Goal: Transaction & Acquisition: Purchase product/service

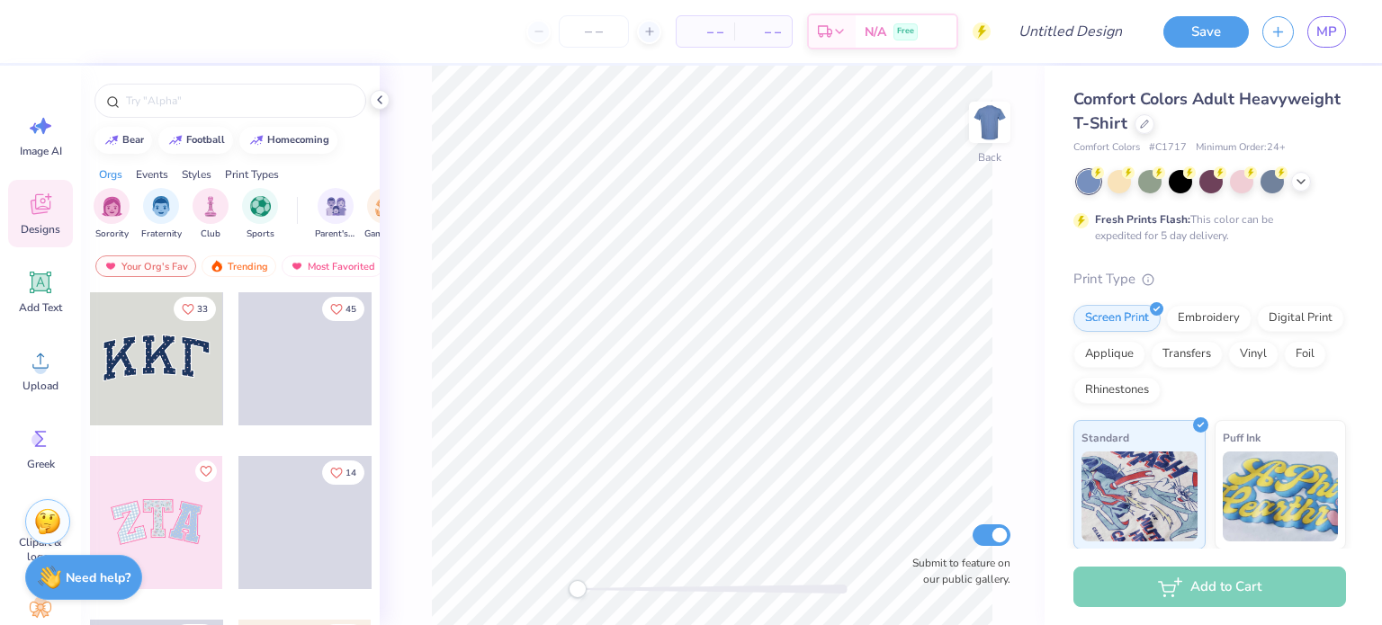
click at [1278, 130] on div "Comfort Colors Adult Heavyweight T-Shirt" at bounding box center [1209, 111] width 273 height 49
click at [1296, 175] on icon at bounding box center [1301, 180] width 14 height 14
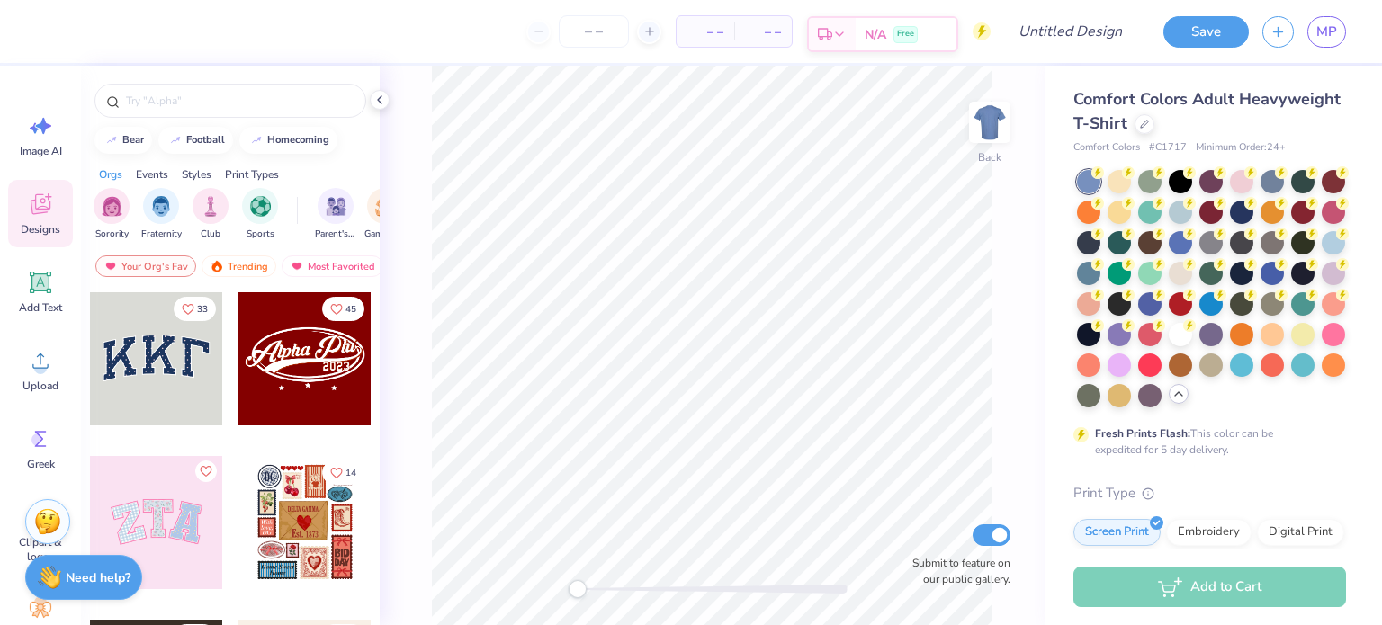
click at [920, 41] on div "N/A Free" at bounding box center [906, 34] width 101 height 32
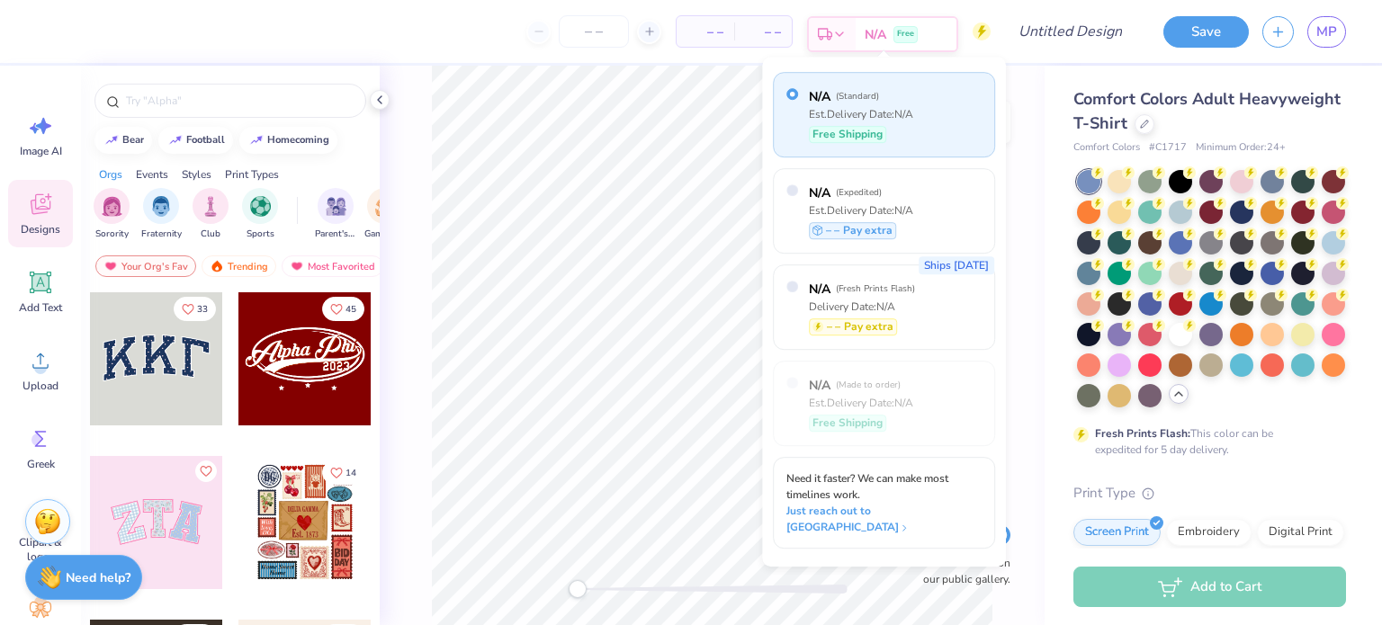
click at [920, 41] on div "N/A Free" at bounding box center [906, 34] width 101 height 32
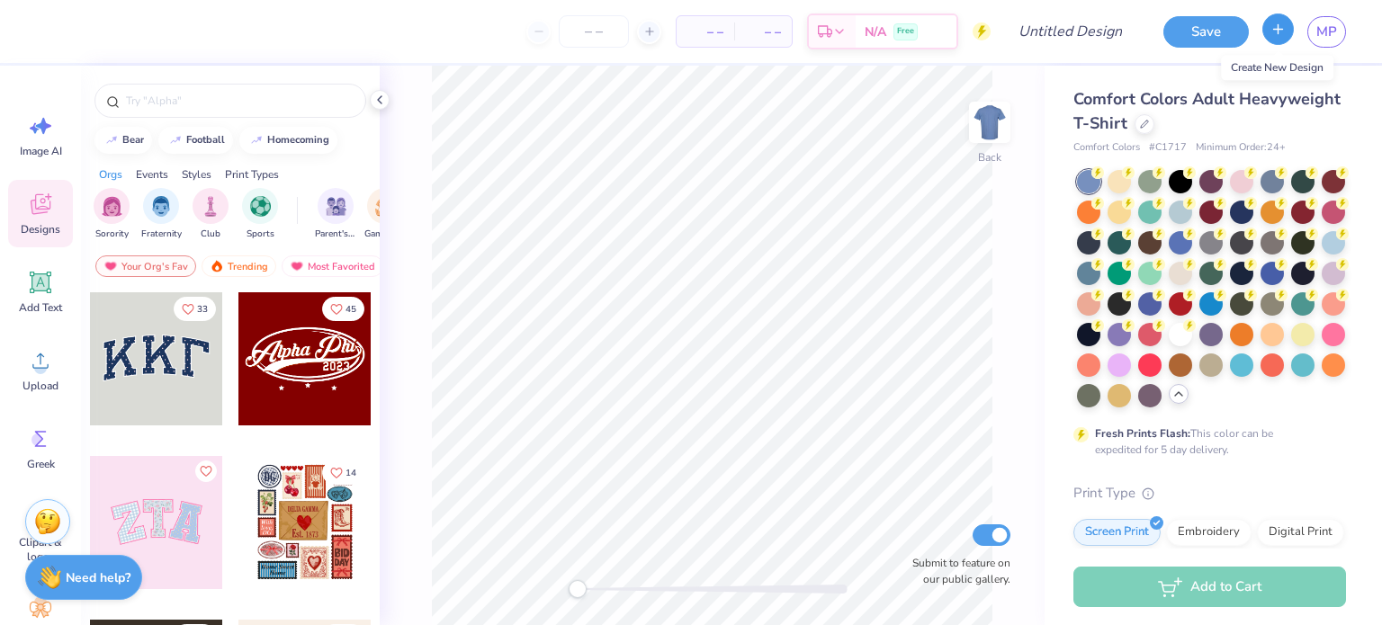
click at [1273, 31] on icon "button" at bounding box center [1277, 29] width 15 height 15
click at [1282, 28] on icon "button" at bounding box center [1277, 29] width 15 height 15
click at [1154, 130] on div at bounding box center [1145, 122] width 20 height 20
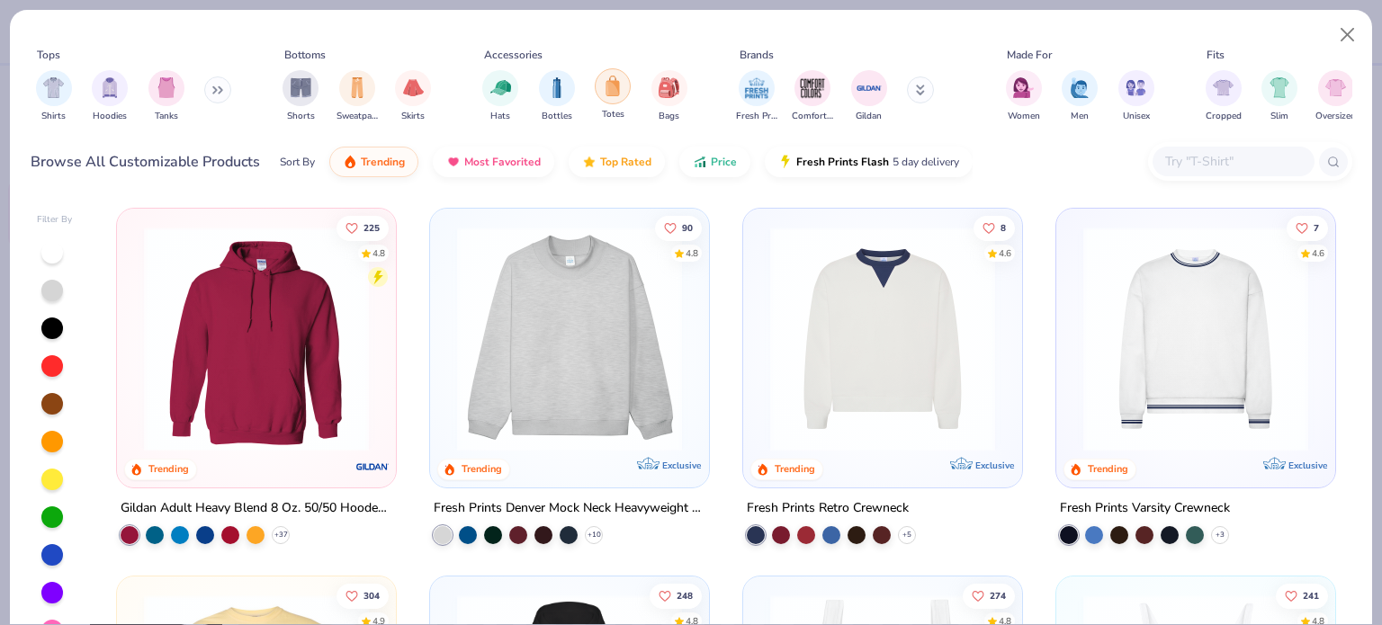
click at [613, 90] on img "filter for Totes" at bounding box center [613, 86] width 20 height 21
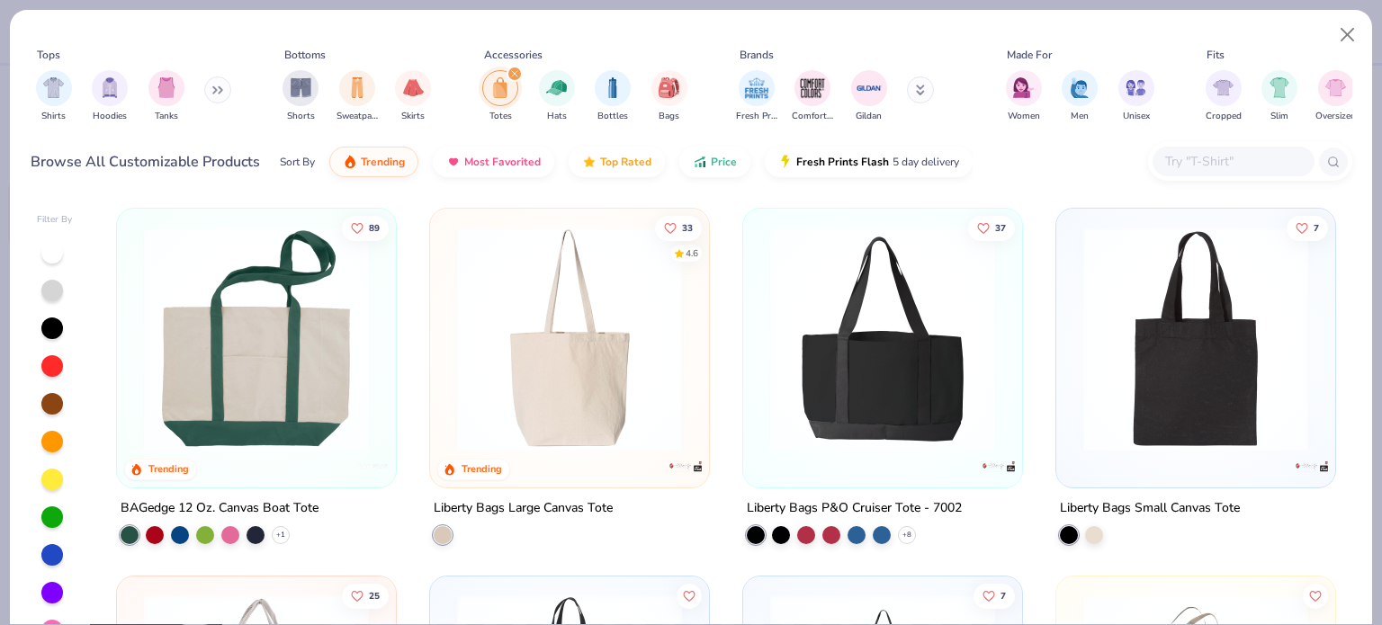
click at [629, 393] on img at bounding box center [569, 339] width 243 height 225
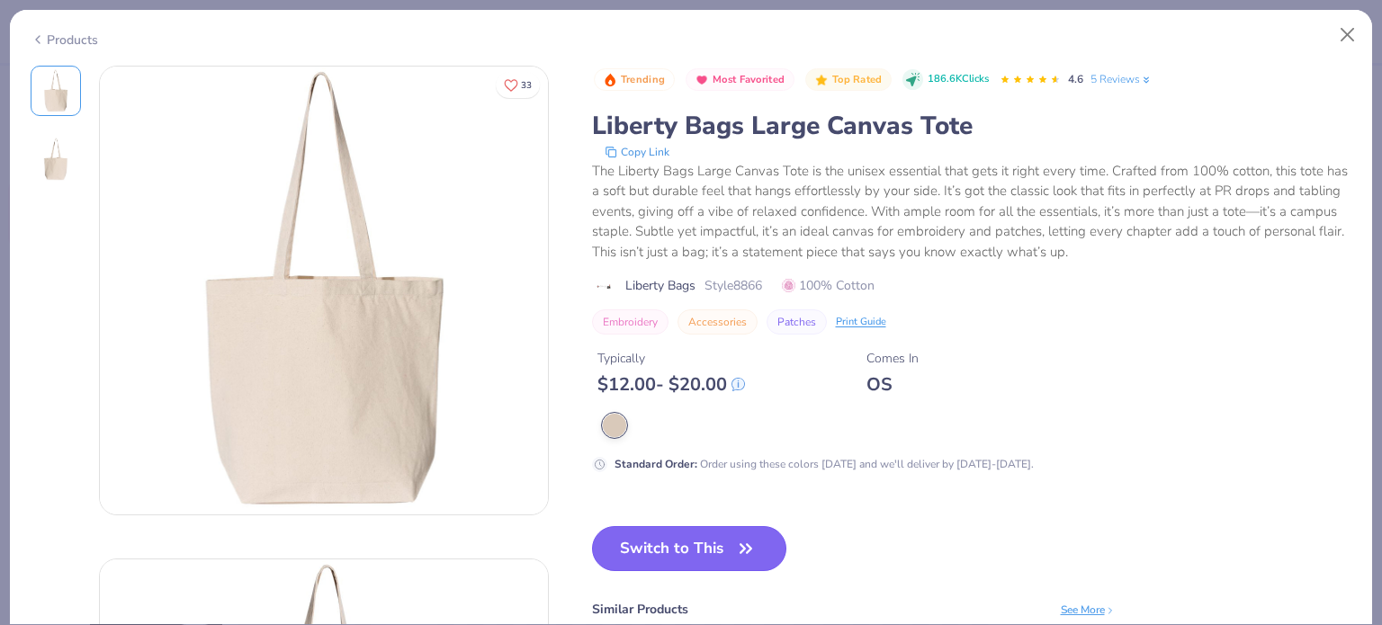
click at [747, 536] on icon "button" at bounding box center [745, 548] width 25 height 25
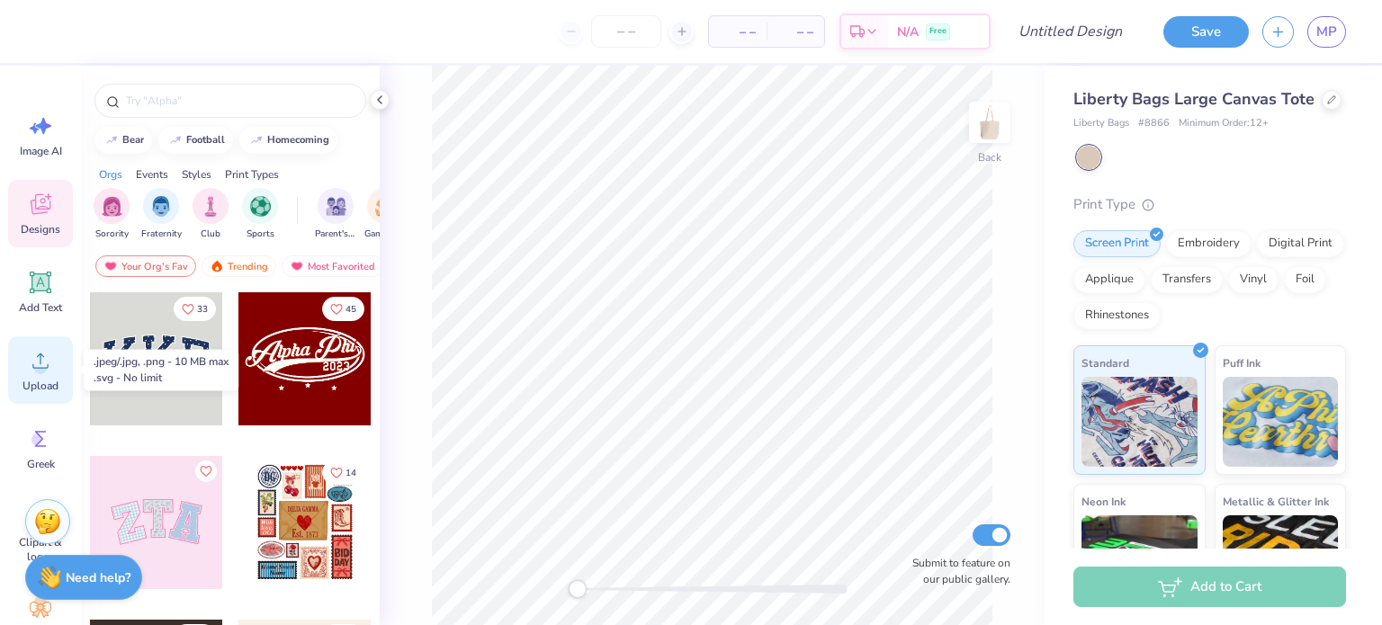
click at [47, 370] on icon at bounding box center [40, 360] width 27 height 27
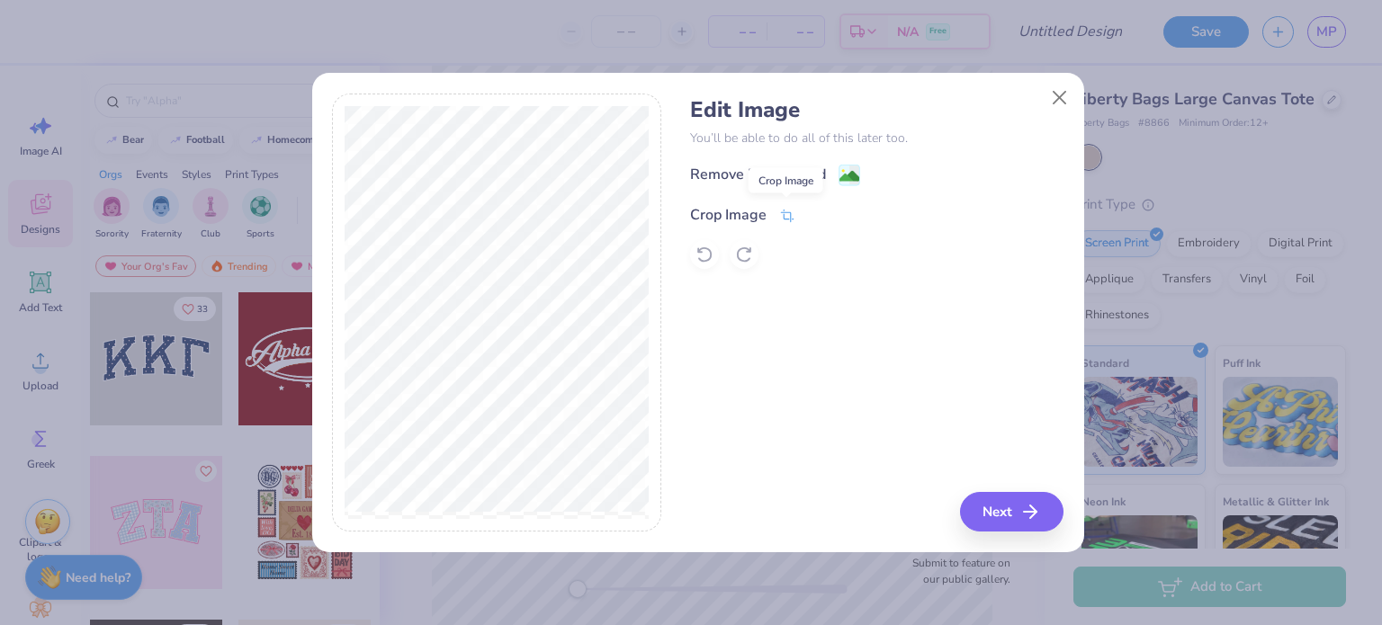
click at [779, 220] on icon at bounding box center [787, 216] width 16 height 16
click at [786, 348] on div "Edit Image You’ll be able to do all of this later too. Remove Background Crop I…" at bounding box center [876, 313] width 373 height 439
click at [817, 215] on icon at bounding box center [817, 213] width 11 height 11
click at [813, 211] on div "Crop Image" at bounding box center [876, 213] width 373 height 22
click at [803, 177] on div "Remove Background" at bounding box center [758, 177] width 136 height 22
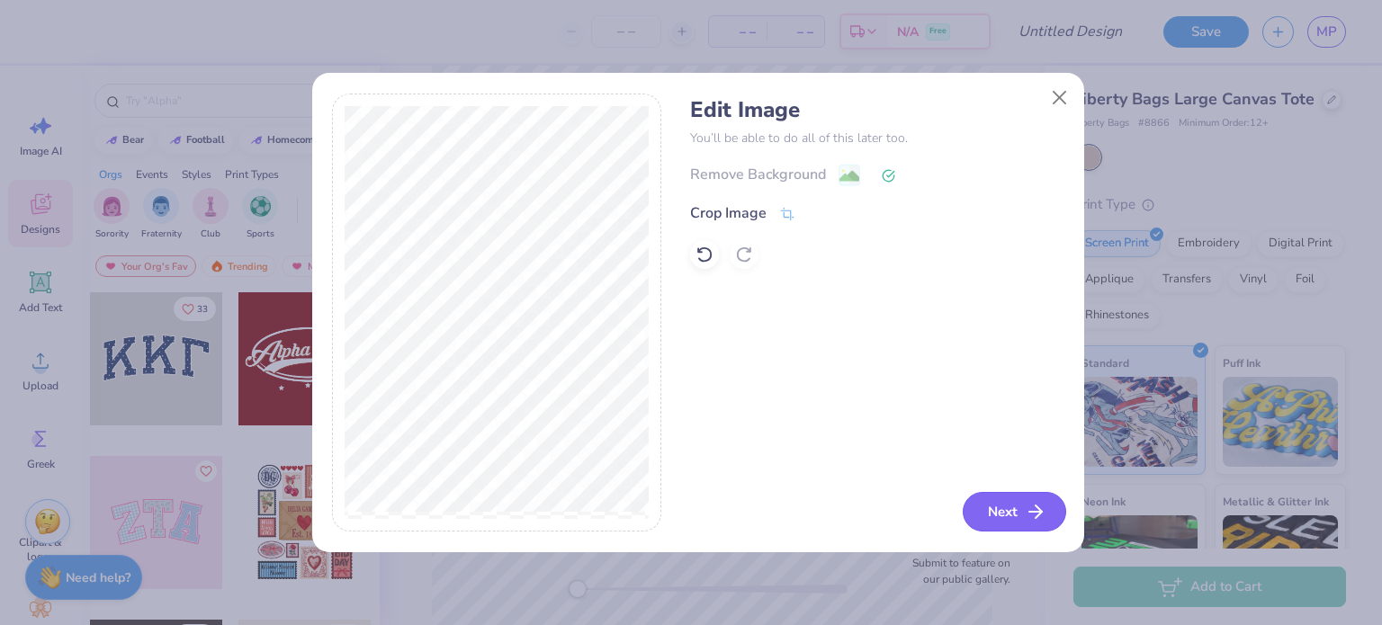
click at [1024, 516] on button "Next" at bounding box center [1014, 512] width 103 height 40
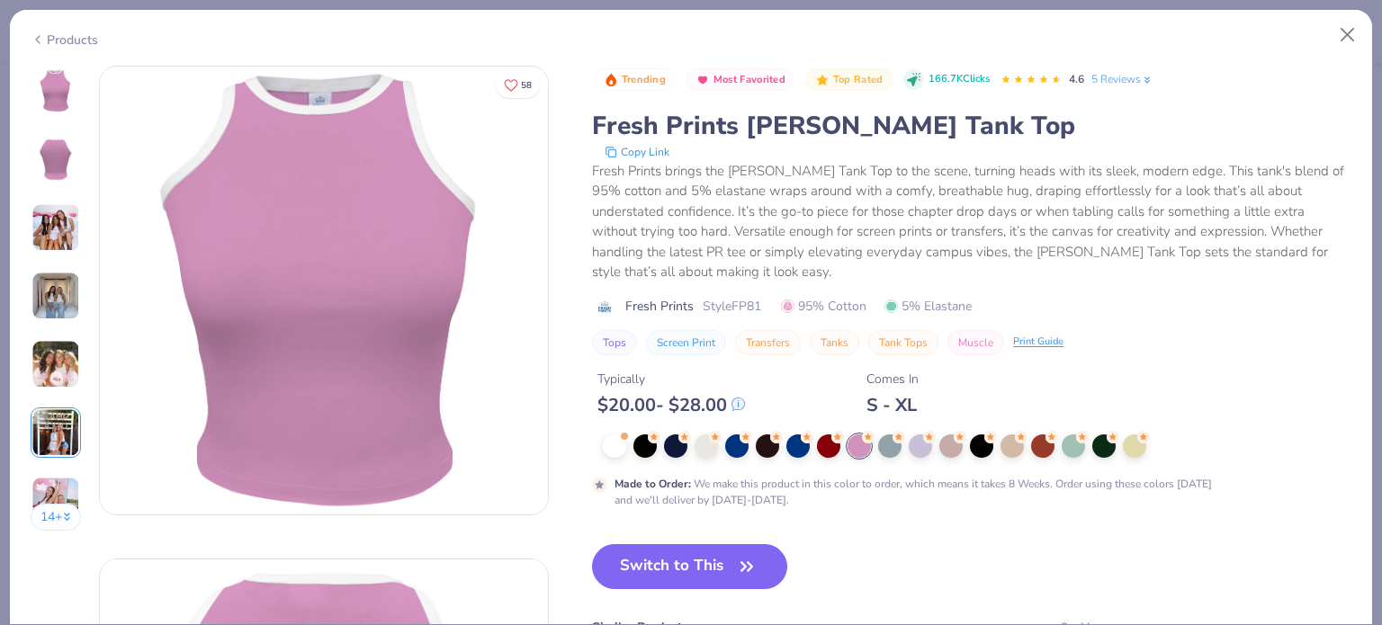
scroll to position [2465, 0]
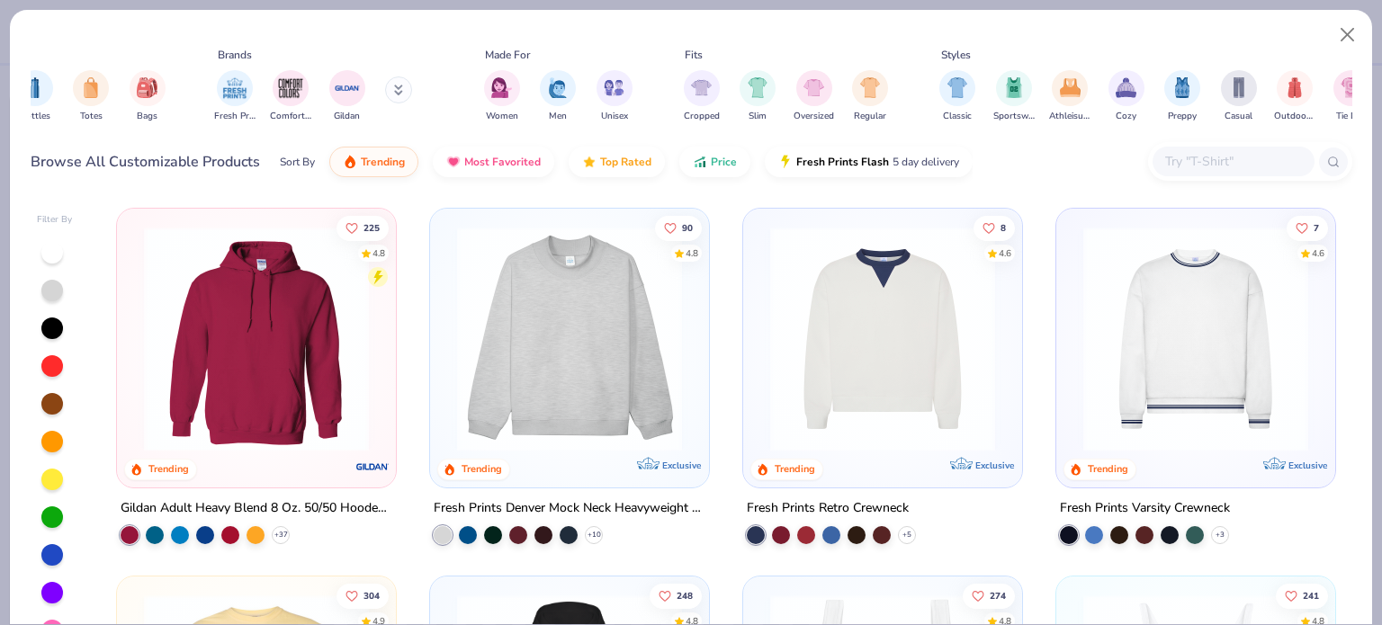
scroll to position [0, 525]
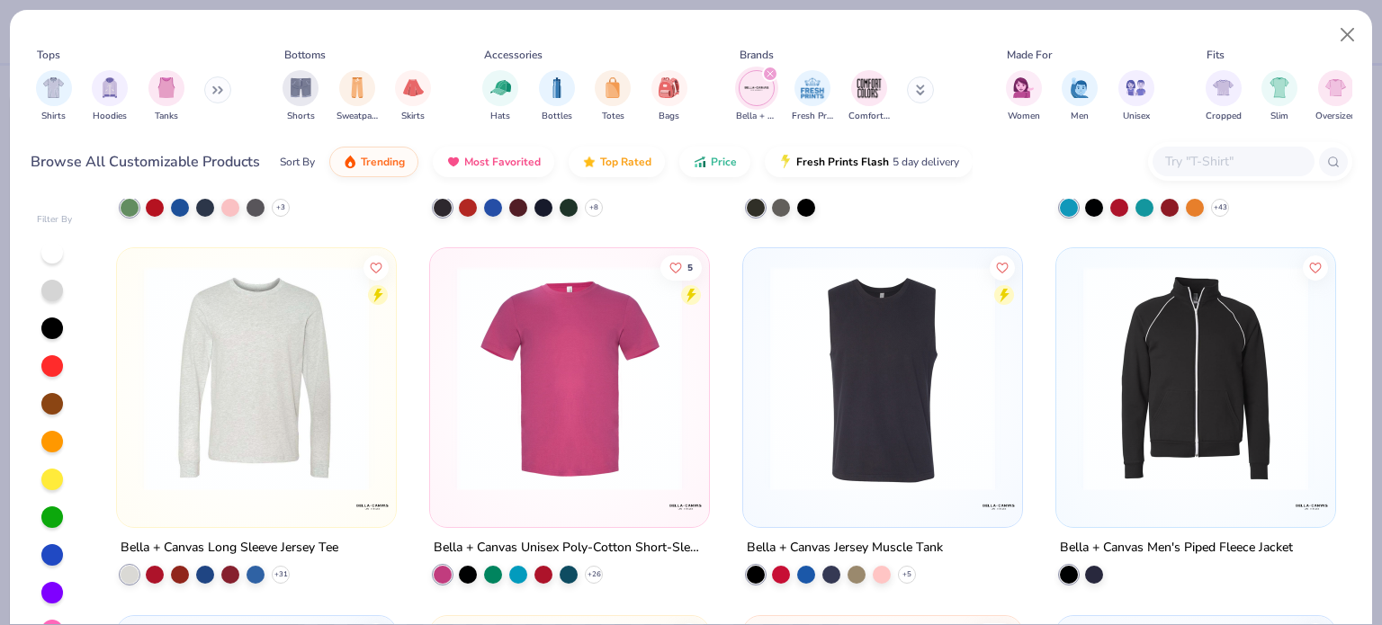
scroll to position [31, 0]
